Goal: Find specific page/section: Find specific page/section

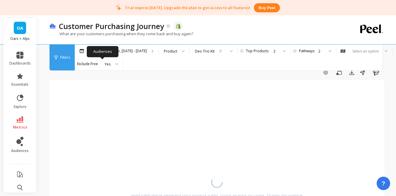
click at [19, 28] on span "OA" at bounding box center [20, 28] width 6 height 7
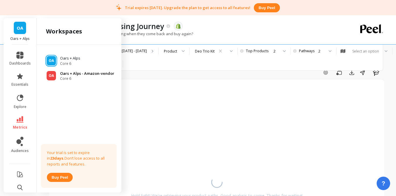
click at [85, 76] on p "Oars + Alps - Amazon-vendor" at bounding box center [87, 74] width 54 height 6
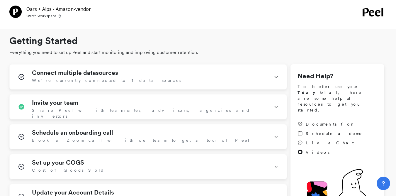
click at [51, 16] on p "Switch Workspace" at bounding box center [41, 16] width 30 height 5
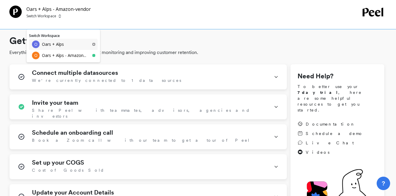
click at [59, 47] on p "Oars + Alps" at bounding box center [53, 44] width 22 height 6
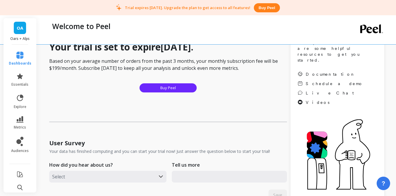
scroll to position [65, 0]
click at [19, 31] on span "OA" at bounding box center [20, 28] width 6 height 7
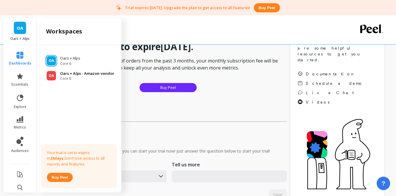
click at [72, 75] on p "Oars + Alps - Amazon-vendor" at bounding box center [87, 74] width 54 height 6
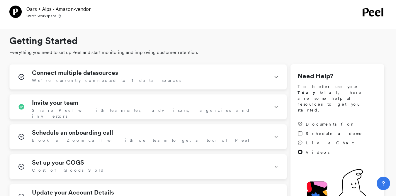
click at [48, 18] on p "Switch Workspace" at bounding box center [41, 16] width 30 height 5
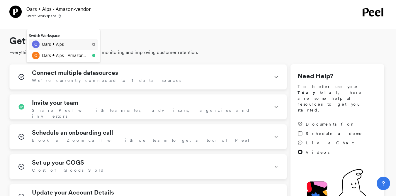
click at [55, 43] on p "Oars + Alps" at bounding box center [53, 44] width 22 height 6
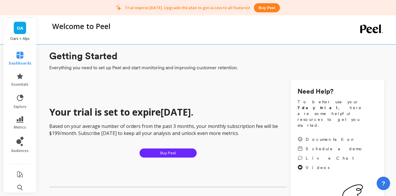
click at [18, 28] on span "OA" at bounding box center [20, 28] width 6 height 7
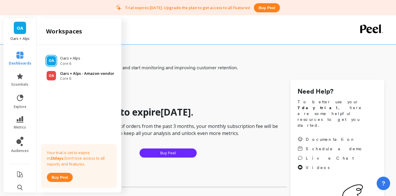
click at [94, 77] on span "Core 6" at bounding box center [87, 78] width 54 height 5
